Goal: Information Seeking & Learning: Learn about a topic

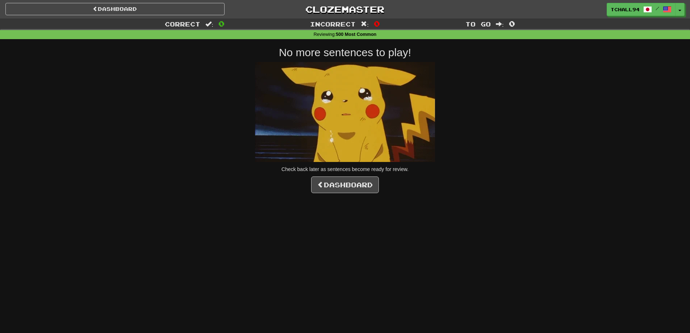
click at [107, 1] on div "Dashboard Clozemaster tchall94 / Toggle Dropdown Dashboard Leaderboard Activity…" at bounding box center [345, 8] width 690 height 16
click at [108, 6] on link "Dashboard" at bounding box center [114, 9] width 219 height 12
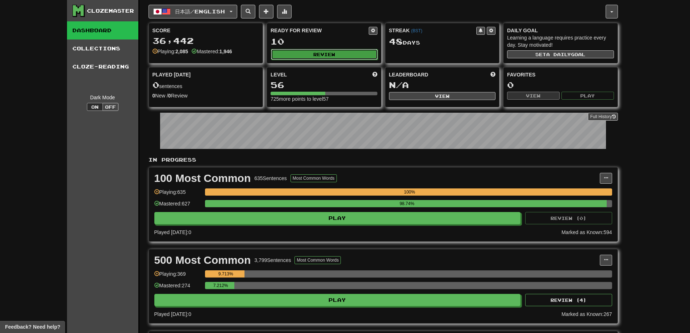
click at [326, 56] on button "Review" at bounding box center [324, 54] width 107 height 11
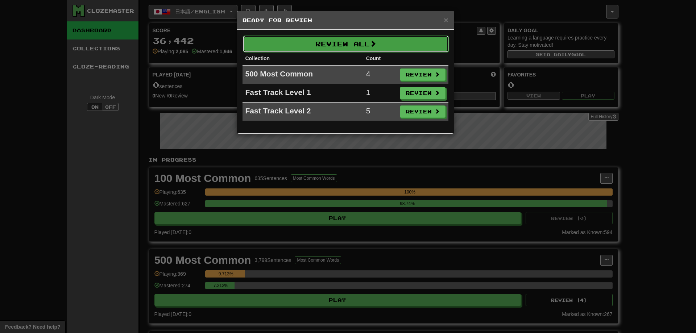
click at [333, 45] on button "Review All" at bounding box center [346, 44] width 206 height 17
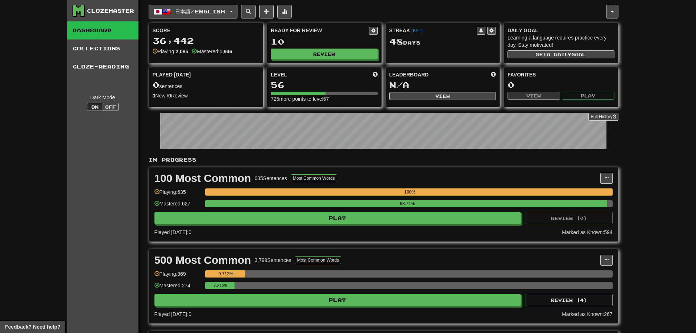
select select "**"
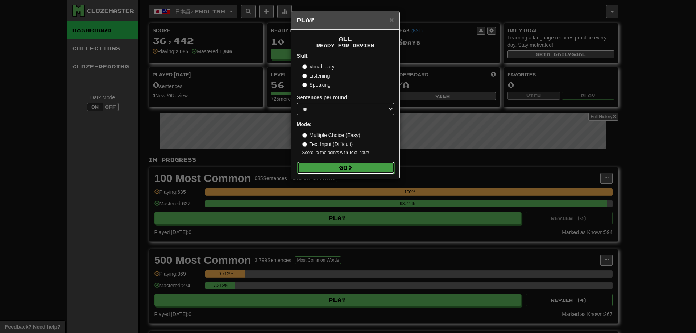
click at [349, 170] on span at bounding box center [350, 167] width 5 height 5
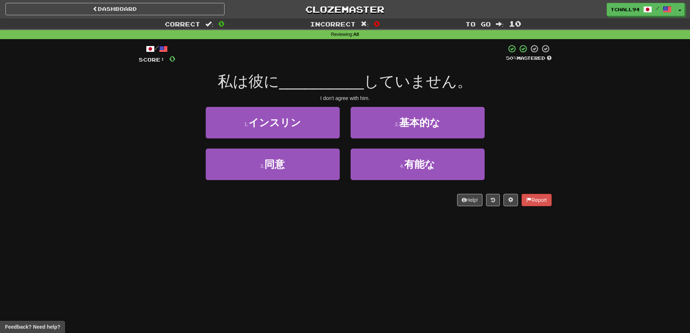
click at [290, 211] on div "/ Score: 0 50 % Mastered 私は彼に __________ していません。 I don't agree with him. 1 . イン…" at bounding box center [345, 127] width 413 height 177
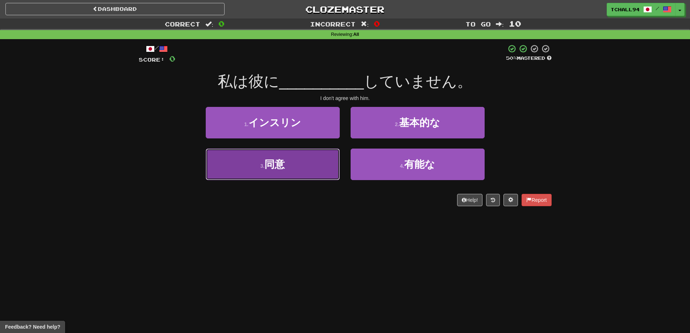
click at [285, 171] on button "3 . 同意" at bounding box center [273, 165] width 134 height 32
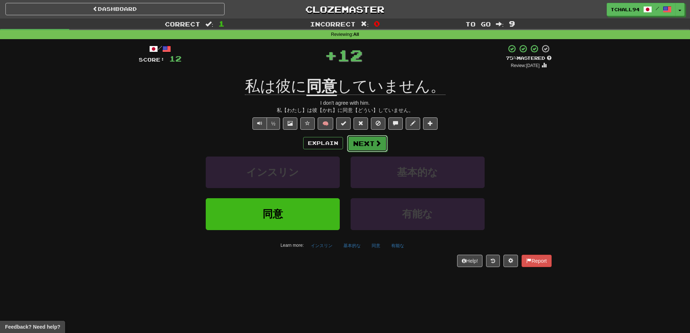
click at [375, 142] on span at bounding box center [378, 143] width 7 height 7
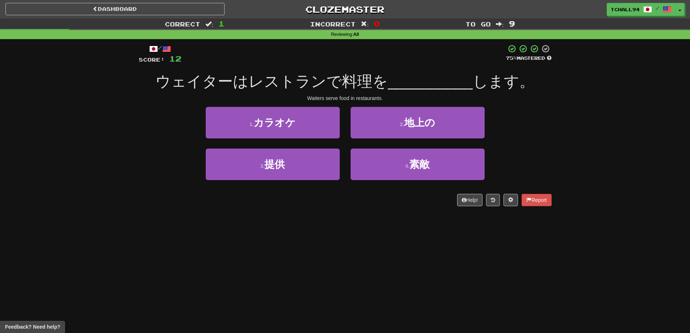
click at [127, 199] on div "Correct : 1 Incorrect : 0 To go : 9 Reviewing : All / Score: 12 75 % Mastered ウ…" at bounding box center [345, 117] width 690 height 198
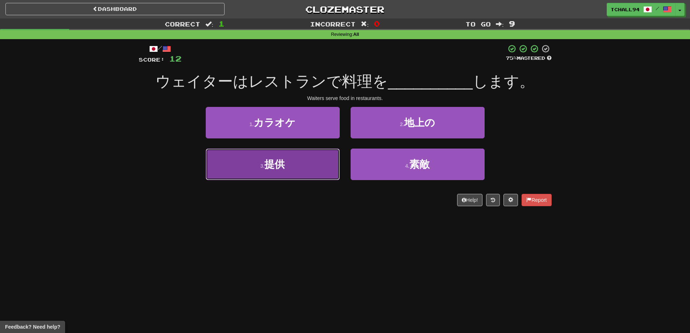
click at [301, 170] on button "3 . 提供" at bounding box center [273, 165] width 134 height 32
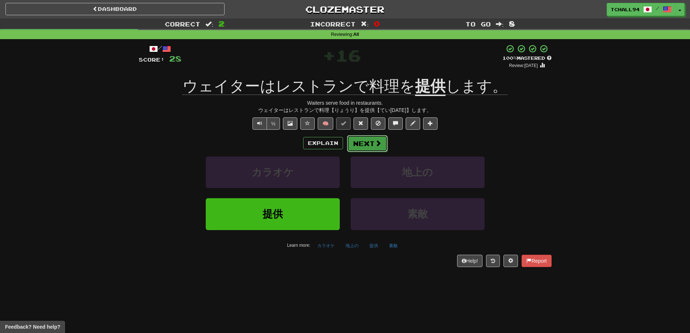
click at [375, 147] on button "Next" at bounding box center [367, 143] width 41 height 17
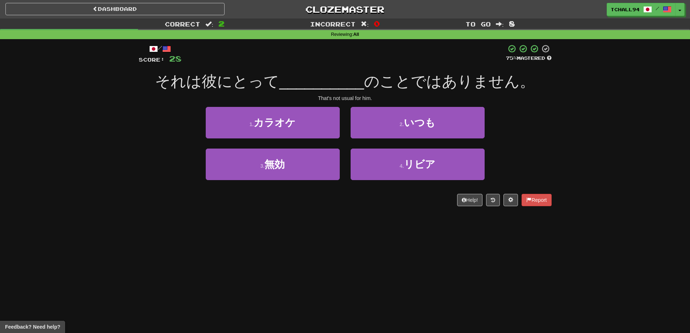
click at [92, 151] on div "Correct : 2 Incorrect : 0 To go : 8 Reviewing : All / Score: 28 75 % Mastered そ…" at bounding box center [345, 117] width 690 height 198
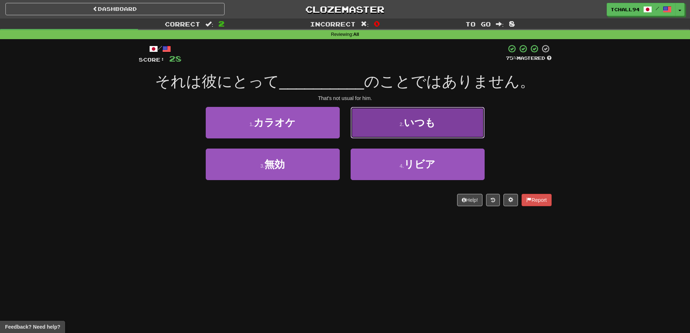
click at [390, 125] on button "2 . いつも" at bounding box center [418, 123] width 134 height 32
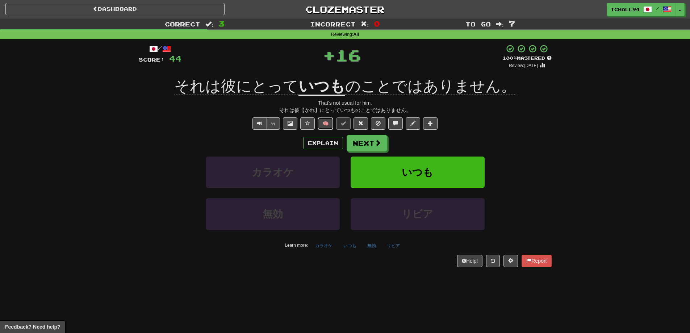
click at [326, 125] on button "🧠" at bounding box center [326, 123] width 16 height 12
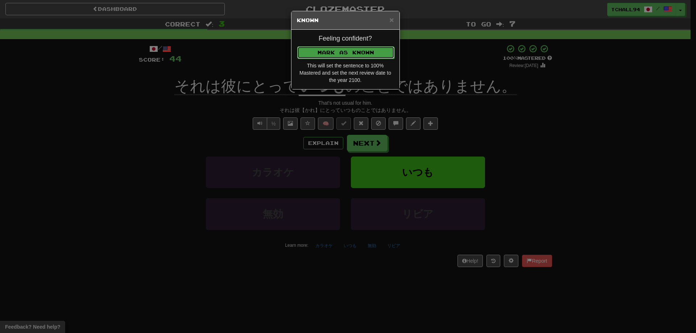
click at [357, 52] on button "Mark as Known" at bounding box center [345, 52] width 97 height 12
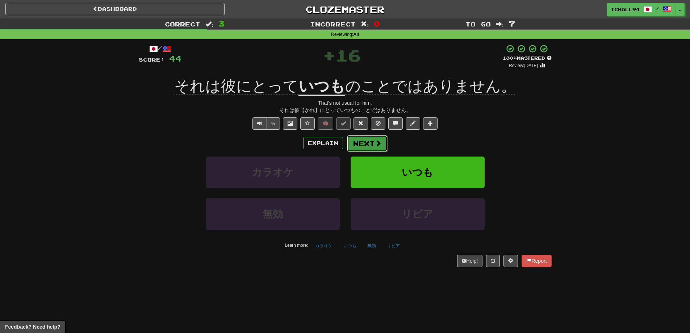
click at [371, 137] on button "Next" at bounding box center [367, 143] width 41 height 17
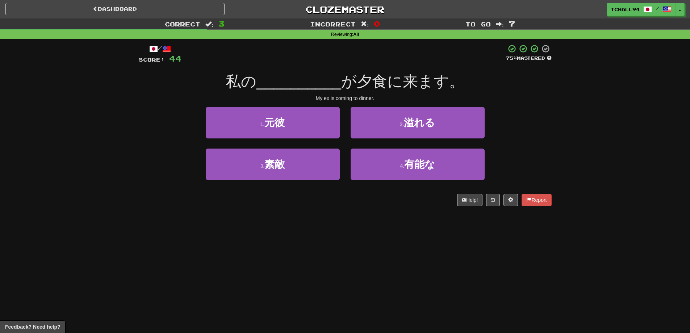
click at [51, 130] on div "Correct : 3 Incorrect : 0 To go : 7 Reviewing : All / Score: 44 75 % Mastered 私…" at bounding box center [345, 117] width 690 height 198
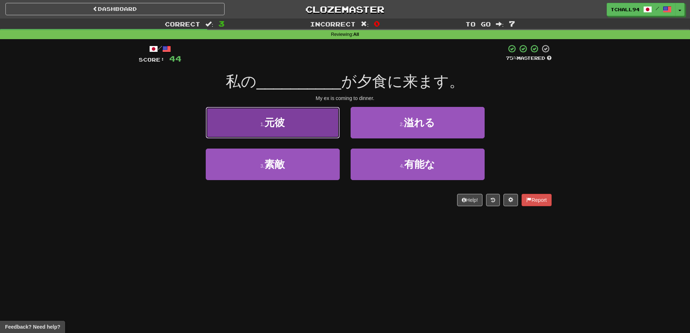
click at [288, 129] on button "1 . 元彼" at bounding box center [273, 123] width 134 height 32
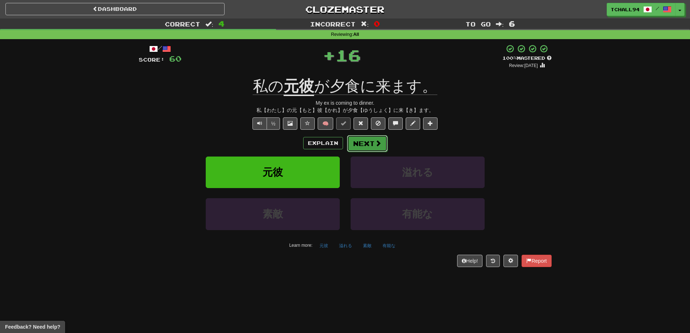
click at [366, 143] on button "Next" at bounding box center [367, 143] width 41 height 17
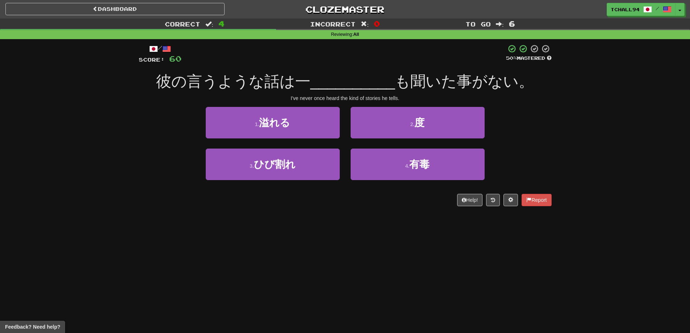
click at [91, 163] on div "Correct : 4 Incorrect : 0 To go : 6 Reviewing : All / Score: 60 50 % Mastered 彼…" at bounding box center [345, 117] width 690 height 198
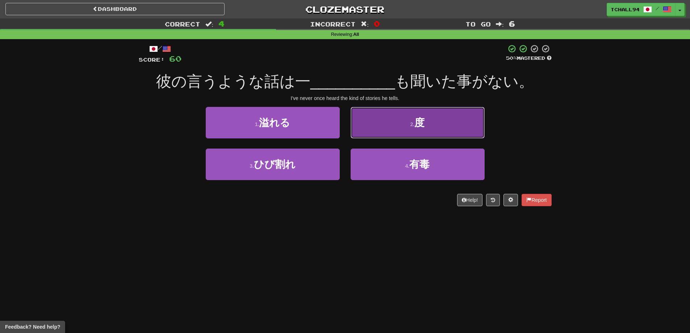
click at [429, 126] on button "2 . 度" at bounding box center [418, 123] width 134 height 32
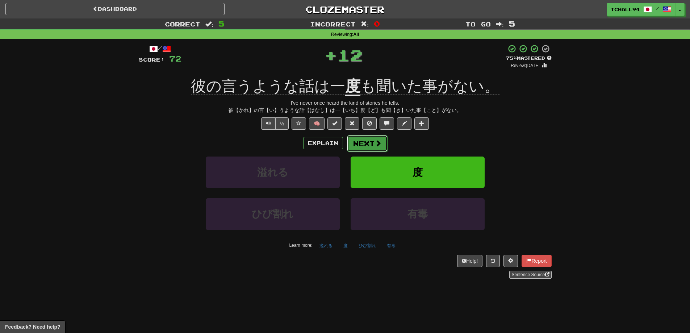
click at [376, 142] on span at bounding box center [378, 143] width 7 height 7
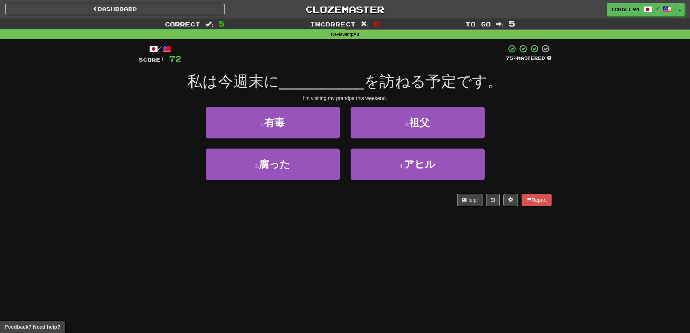
click at [40, 180] on div "Correct : 5 Incorrect : 0 To go : 5 Reviewing : All / Score: 72 75 % Mastered 私…" at bounding box center [345, 117] width 690 height 198
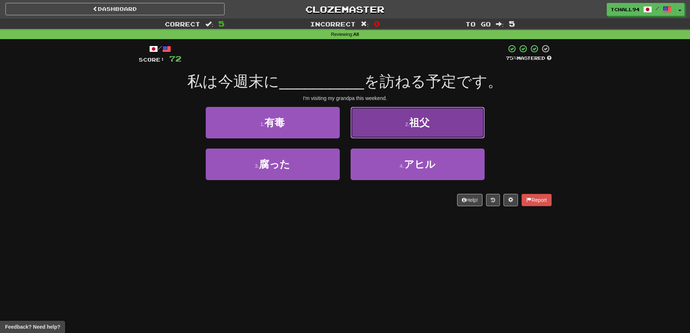
click at [403, 120] on button "2 . 祖父" at bounding box center [418, 123] width 134 height 32
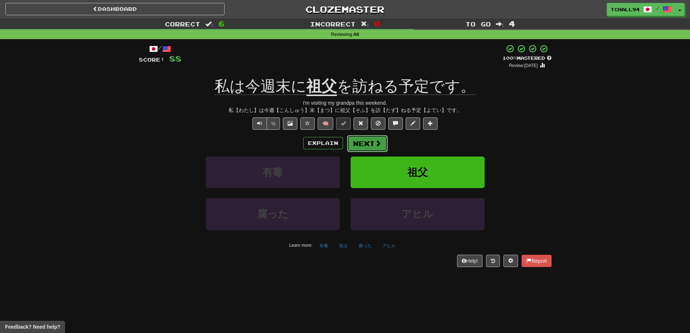
click at [367, 147] on button "Next" at bounding box center [367, 143] width 41 height 17
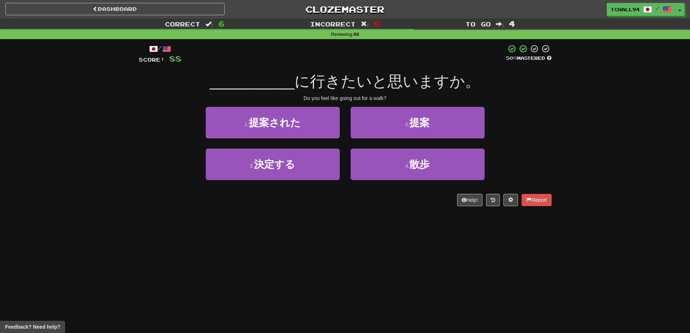
click at [86, 107] on div "Correct : 6 Incorrect : 0 To go : 4 Reviewing : All / Score: 88 50 % Mastered _…" at bounding box center [345, 117] width 690 height 198
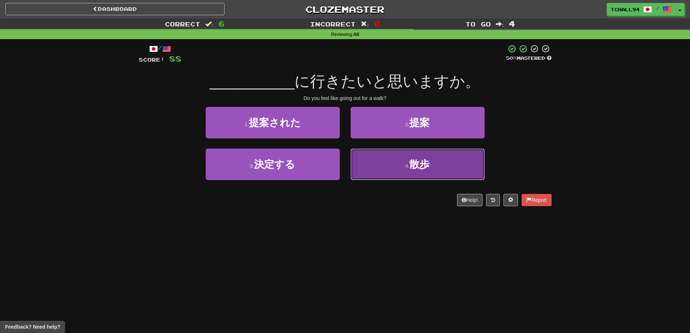
click at [436, 165] on button "4 . 散歩" at bounding box center [418, 165] width 134 height 32
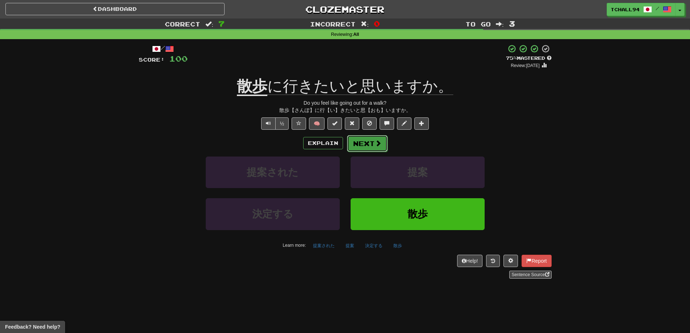
click at [369, 142] on button "Next" at bounding box center [367, 143] width 41 height 17
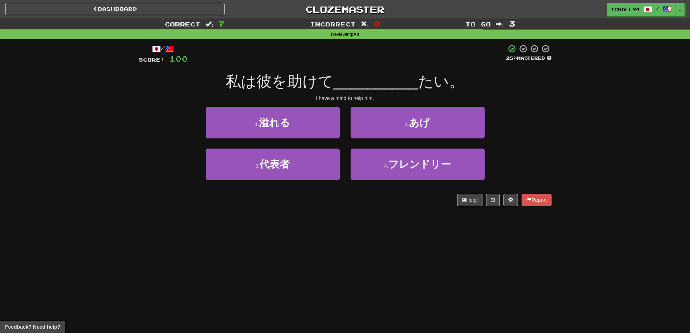
click at [109, 126] on div "Correct : 7 Incorrect : 0 To go : 3 Reviewing : All / Score: 100 25 % Mastered …" at bounding box center [345, 117] width 690 height 198
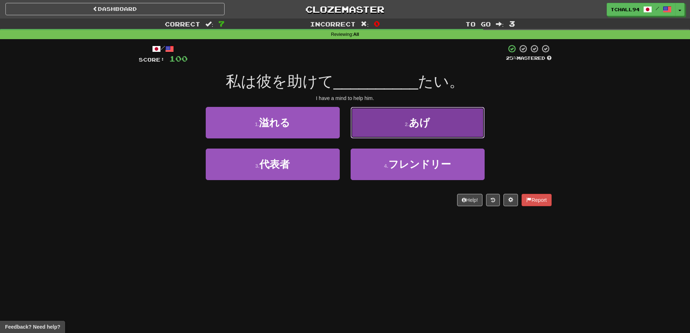
click at [386, 124] on button "2 . あげ" at bounding box center [418, 123] width 134 height 32
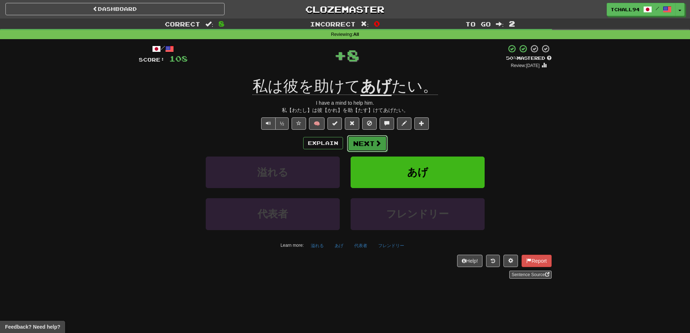
click at [366, 141] on button "Next" at bounding box center [367, 143] width 41 height 17
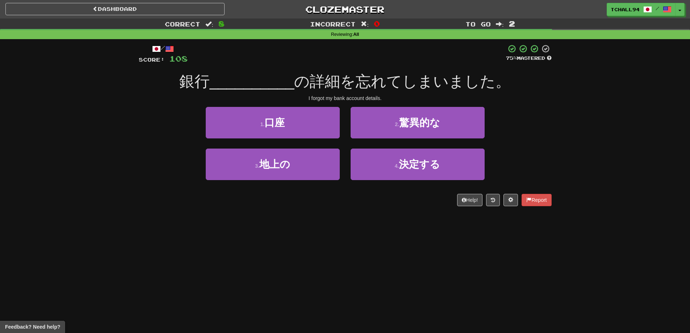
click at [24, 136] on div "Correct : 8 Incorrect : 0 To go : 2 Reviewing : All / Score: 108 75 % Mastered …" at bounding box center [345, 117] width 690 height 198
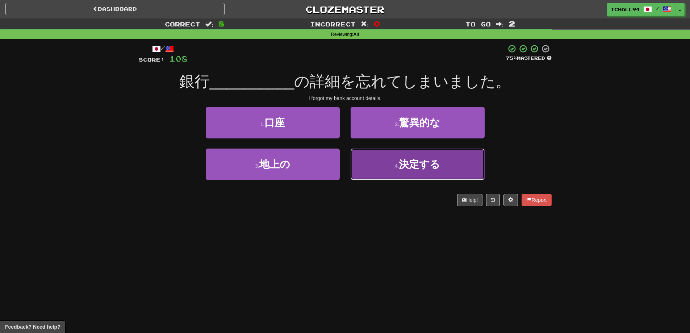
click at [405, 169] on span "決定する" at bounding box center [419, 164] width 41 height 11
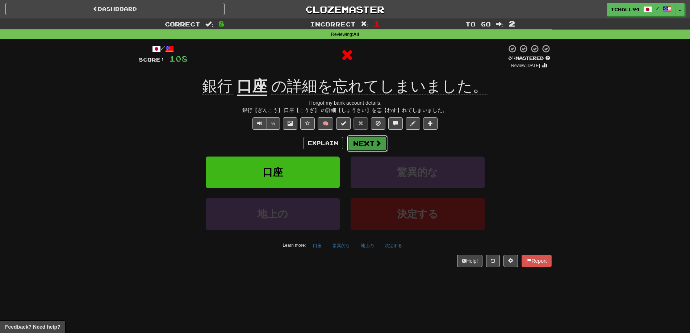
click at [380, 145] on span at bounding box center [378, 143] width 7 height 7
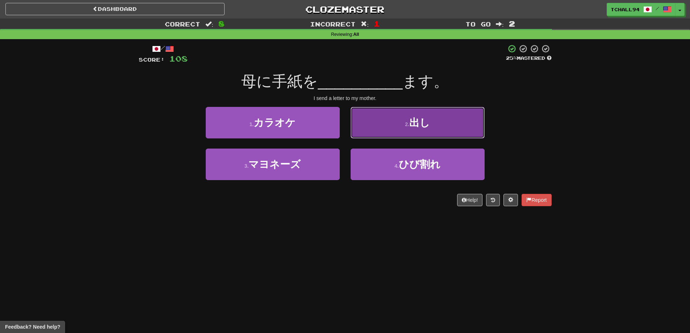
click at [431, 127] on button "2 . 出し" at bounding box center [418, 123] width 134 height 32
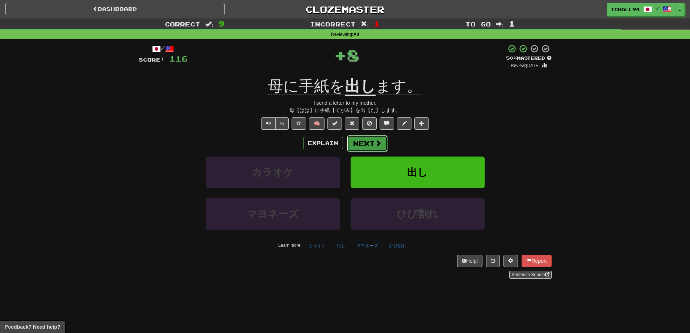
click at [378, 142] on span at bounding box center [378, 143] width 7 height 7
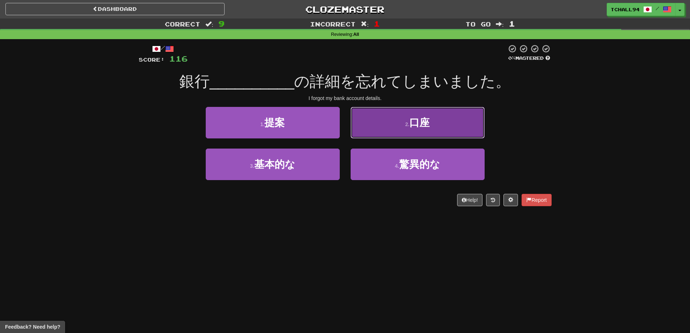
click at [427, 125] on span "口座" at bounding box center [419, 122] width 20 height 11
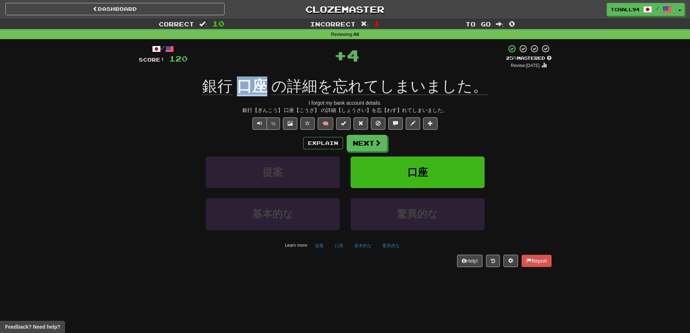
drag, startPoint x: 237, startPoint y: 86, endPoint x: 268, endPoint y: 87, distance: 31.2
click at [268, 87] on div "銀行 口座 の詳細を忘れてしまいました。" at bounding box center [345, 86] width 413 height 20
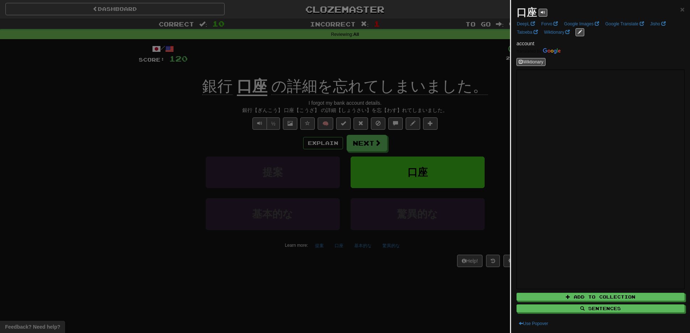
click at [238, 63] on div at bounding box center [345, 166] width 690 height 333
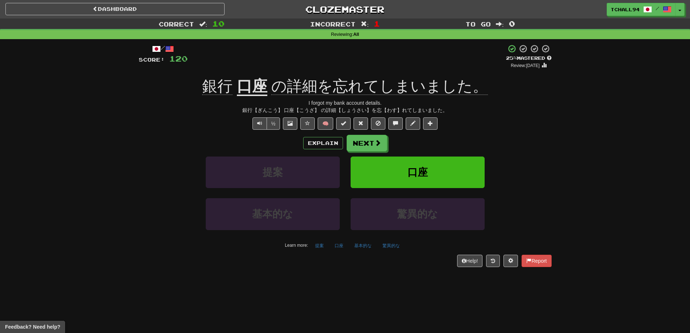
click at [558, 153] on div "Correct : 10 Incorrect : 1 To go : 0 Reviewing : All / Score: 120 + 4 25 % Mast…" at bounding box center [345, 147] width 690 height 259
drag, startPoint x: 151, startPoint y: 111, endPoint x: 194, endPoint y: 99, distance: 45.0
click at [152, 110] on div "銀行【ぎんこう】 口座【こうざ】 の詳細【しょうさい】を忘【わす】れてしまいました。" at bounding box center [345, 110] width 413 height 7
click at [299, 62] on div "+ 4" at bounding box center [347, 56] width 319 height 25
click at [151, 129] on div "½ 🧠" at bounding box center [345, 123] width 413 height 12
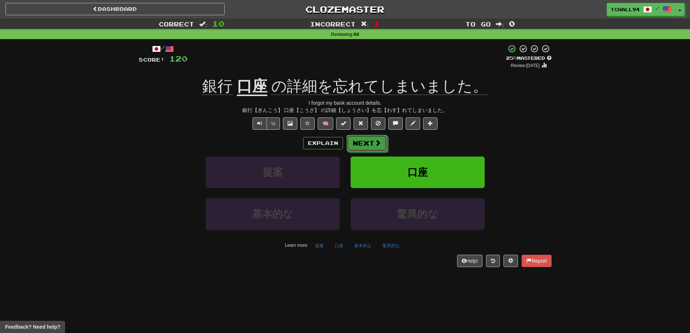
click at [379, 145] on span at bounding box center [378, 143] width 7 height 7
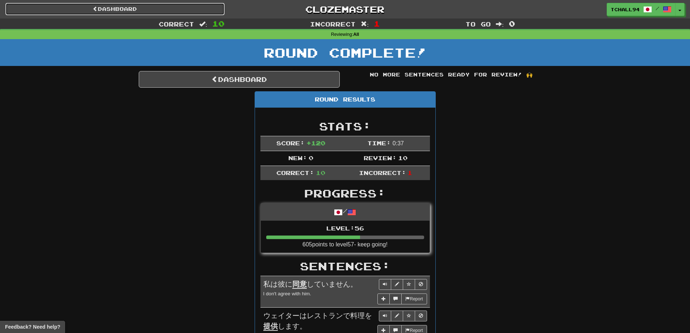
click at [97, 6] on link "Dashboard" at bounding box center [114, 9] width 219 height 12
